Goal: Task Accomplishment & Management: Use online tool/utility

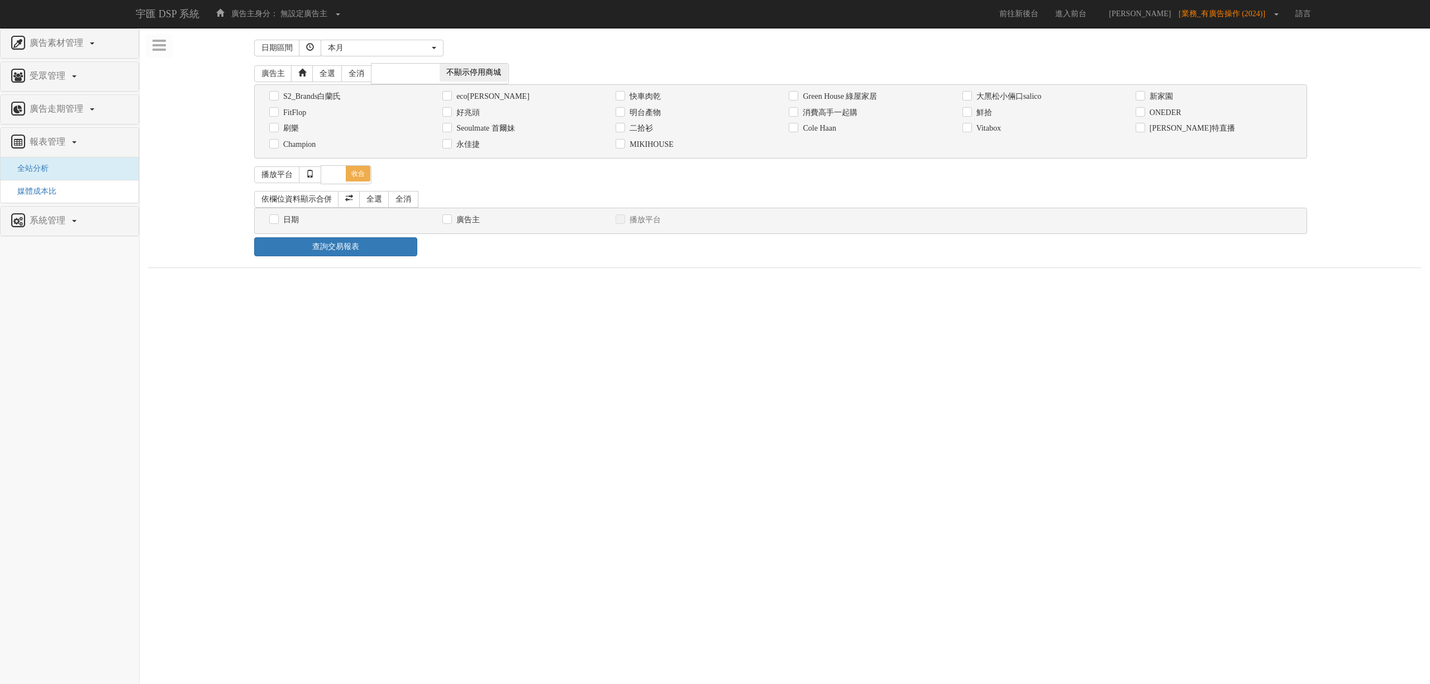
click at [835, 113] on label "消費高手一起購" at bounding box center [829, 112] width 58 height 11
click at [796, 113] on input "消費高手一起購" at bounding box center [792, 112] width 7 height 7
checkbox input "true"
click at [275, 226] on div "日期" at bounding box center [347, 220] width 156 height 12
click at [276, 222] on input "日期" at bounding box center [272, 219] width 7 height 7
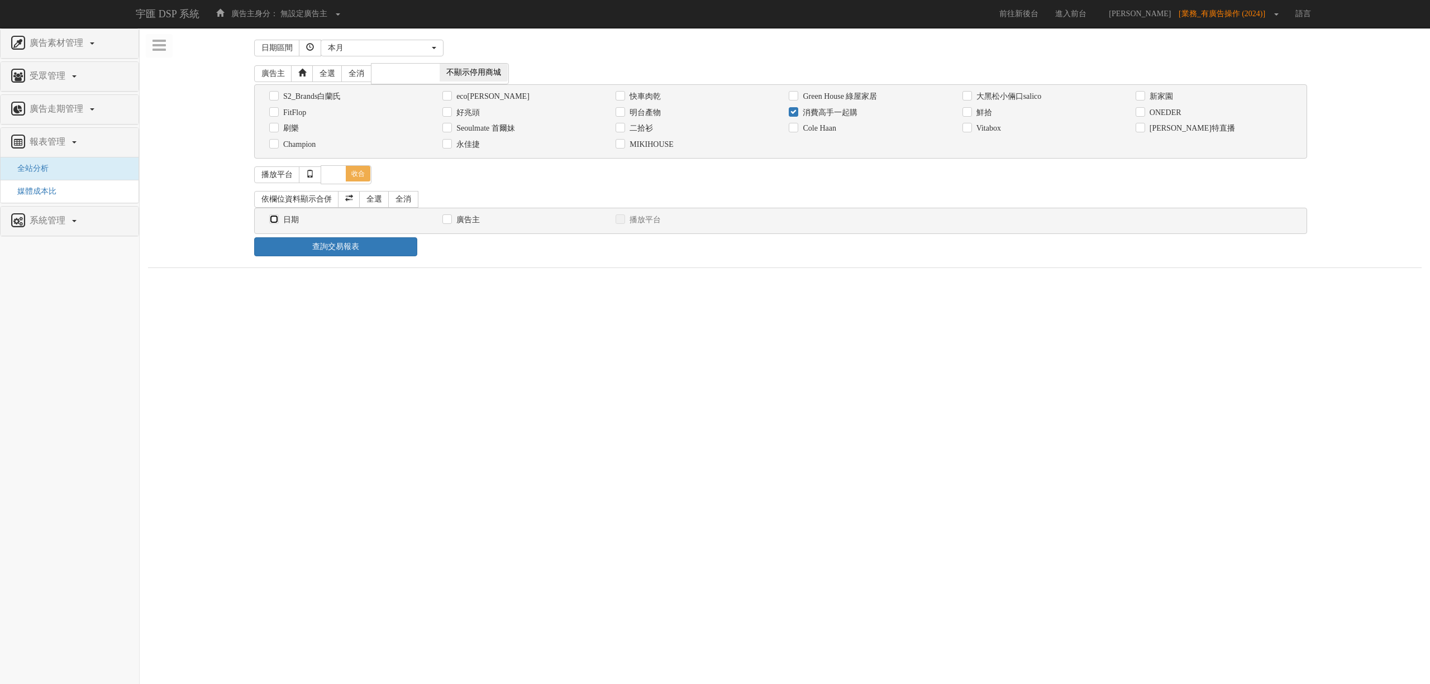
checkbox input "true"
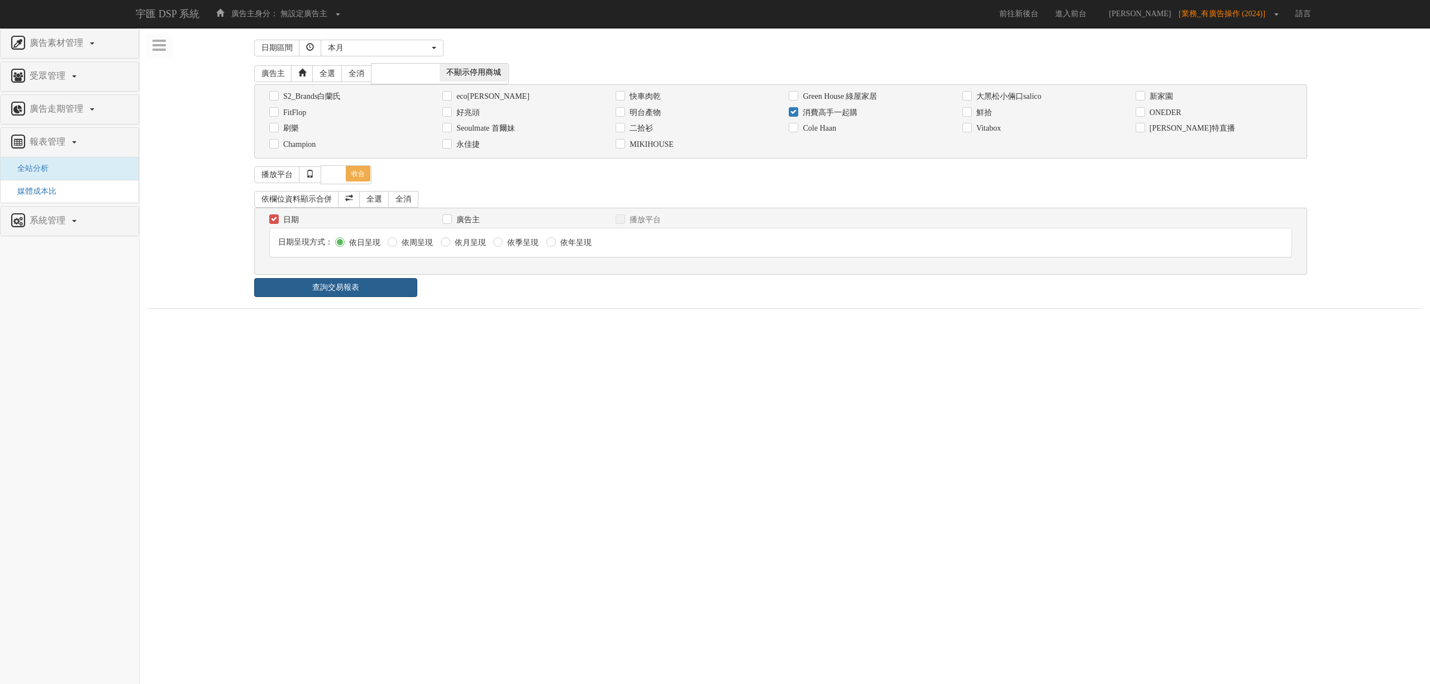
click at [354, 296] on link "查詢交易報表" at bounding box center [335, 287] width 163 height 19
click at [590, 328] on ul "報表 1 - ×" at bounding box center [785, 319] width 1274 height 23
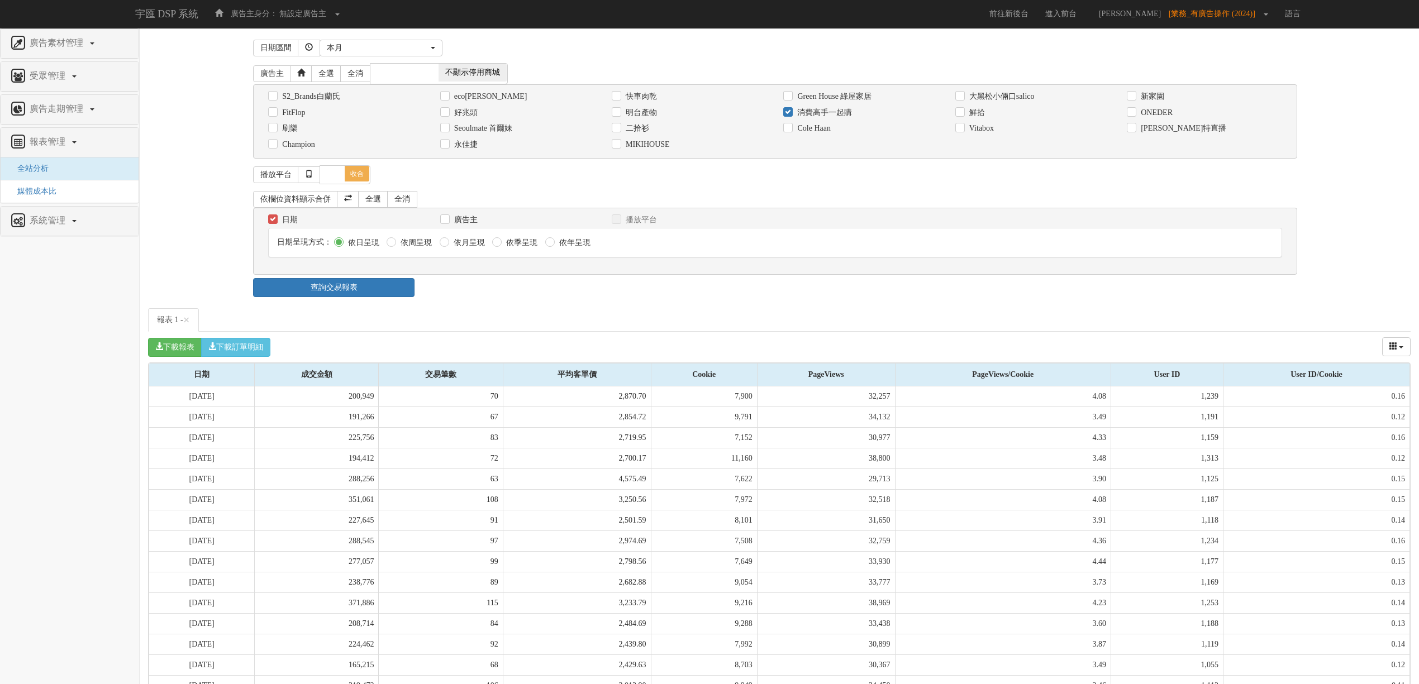
scroll to position [198, 0]
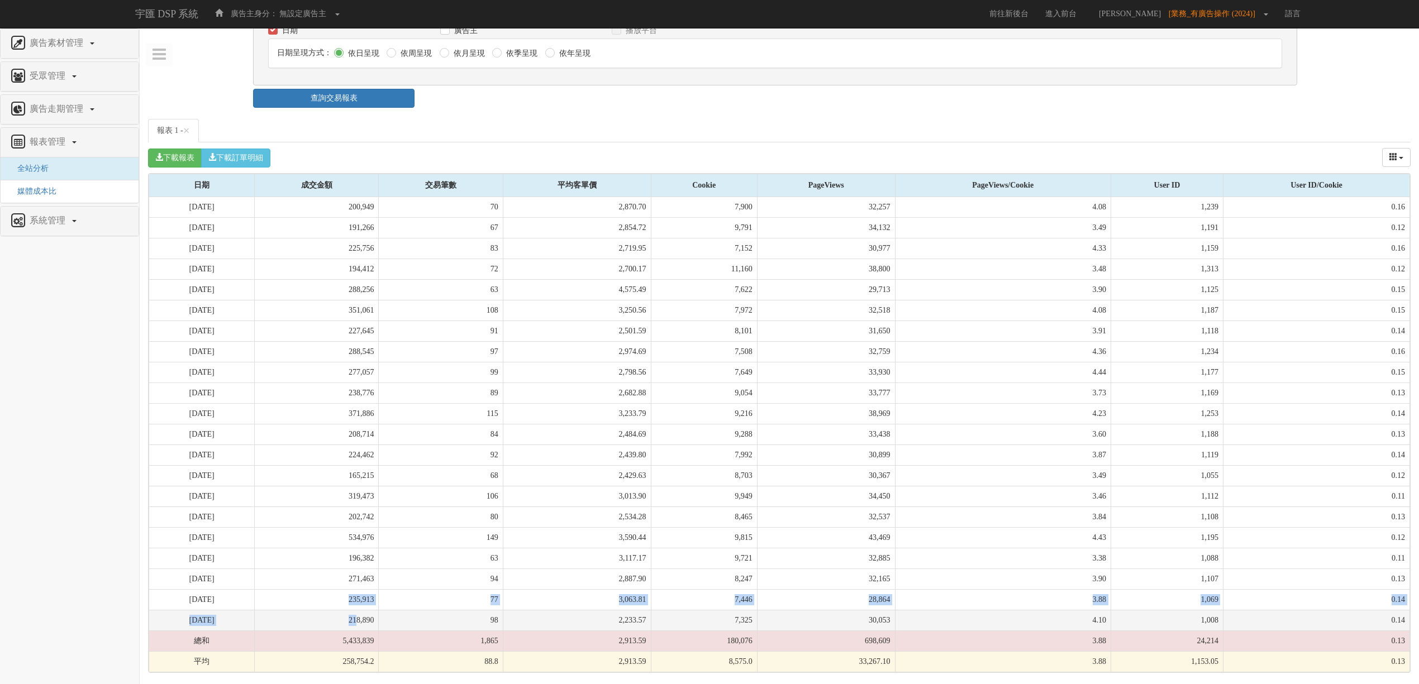
drag, startPoint x: 383, startPoint y: 597, endPoint x: 389, endPoint y: 618, distance: 22.3
click at [389, 618] on tbody "[DATE] 200,949 70 2,870.70 7,900 32,257 4.08 1,239 0.16 [DATE] 191,266 67 2,854…" at bounding box center [779, 434] width 1261 height 475
drag, startPoint x: 389, startPoint y: 618, endPoint x: 550, endPoint y: 570, distance: 167.7
click at [379, 619] on td "218,890" at bounding box center [317, 620] width 124 height 21
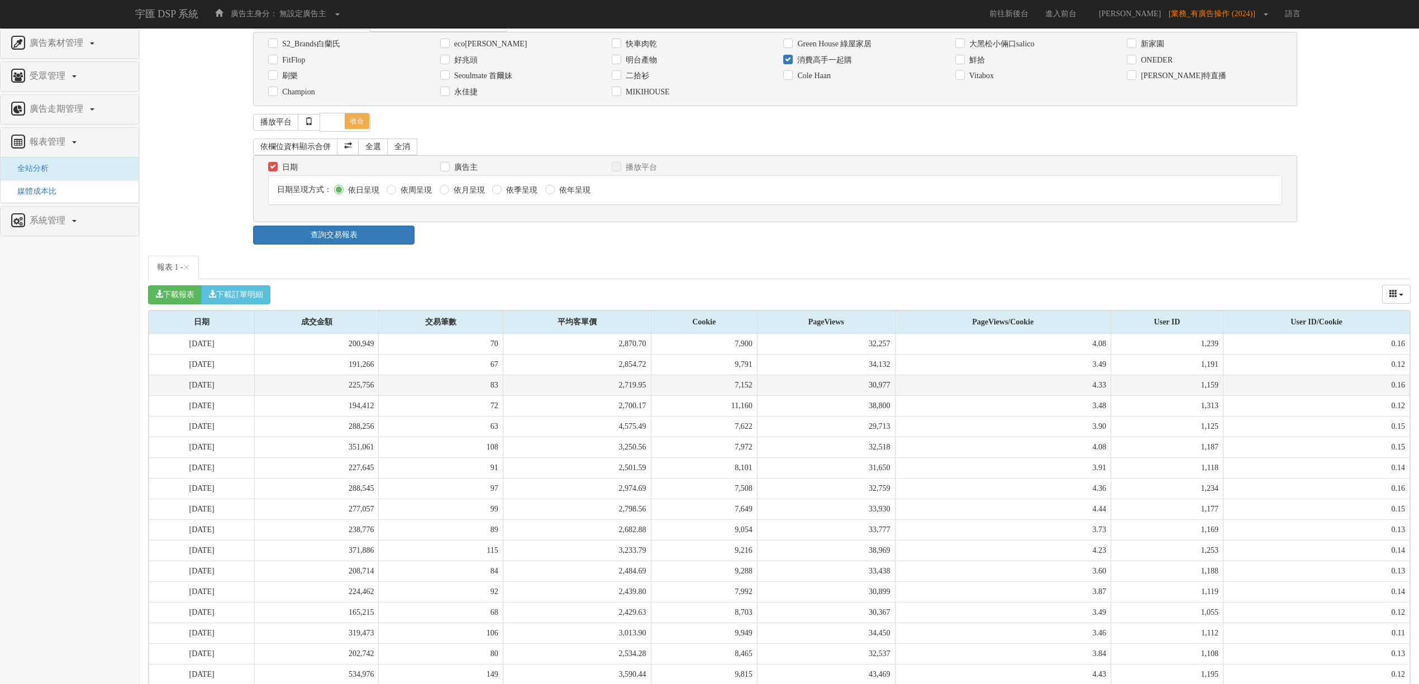
scroll to position [0, 0]
